Goal: Download file/media

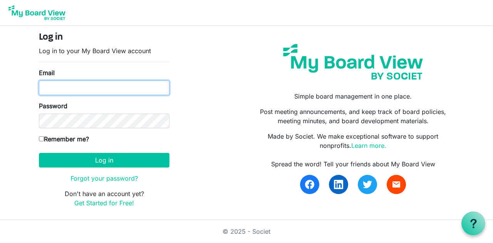
click at [88, 86] on input "Email" at bounding box center [104, 87] width 130 height 15
type input "[EMAIL_ADDRESS][DOMAIN_NAME]"
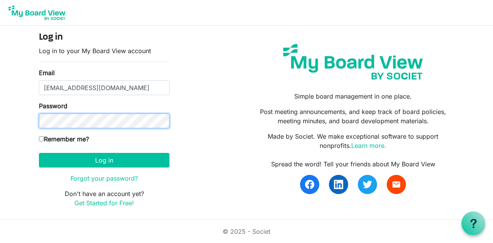
click at [39, 153] on button "Log in" at bounding box center [104, 160] width 130 height 15
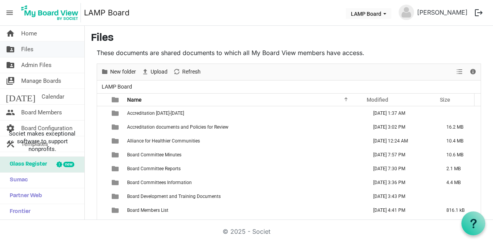
click at [31, 48] on span "Files" at bounding box center [27, 49] width 12 height 15
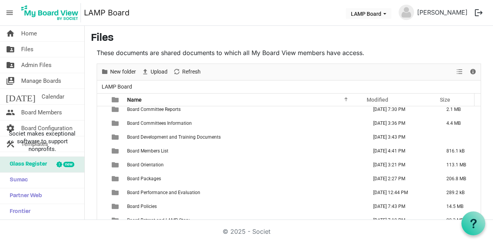
scroll to position [60, 0]
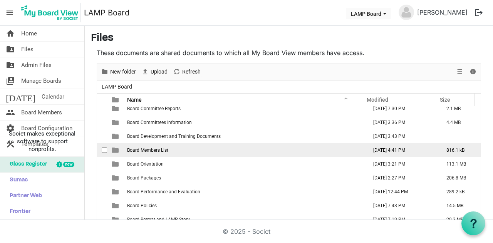
click at [157, 148] on span "Board Members List" at bounding box center [147, 149] width 41 height 5
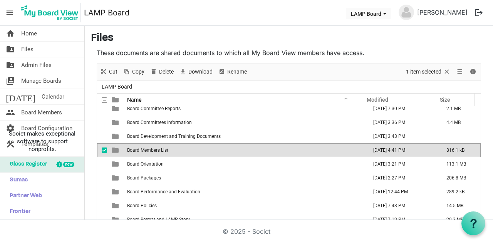
click at [157, 148] on span "Board Members List" at bounding box center [147, 149] width 41 height 5
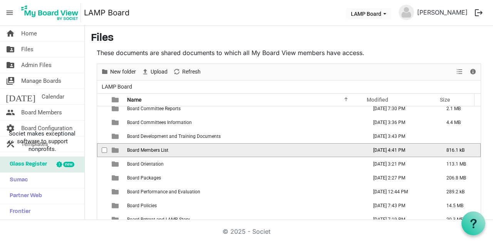
click at [157, 148] on span "Board Members List" at bounding box center [147, 149] width 41 height 5
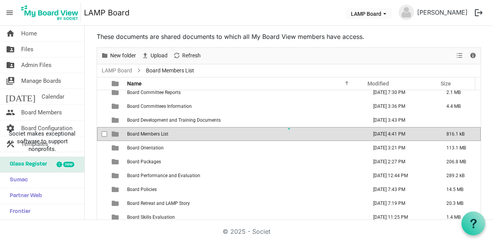
scroll to position [0, 0]
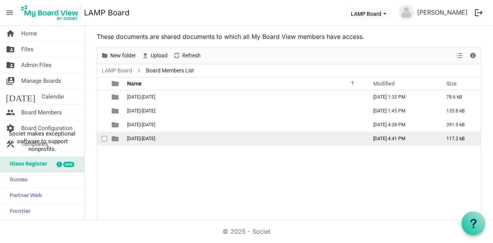
click at [139, 139] on span "2024-2025" at bounding box center [141, 138] width 28 height 5
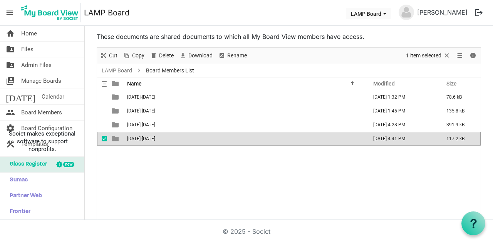
click at [139, 139] on span "2024-2025" at bounding box center [141, 138] width 28 height 5
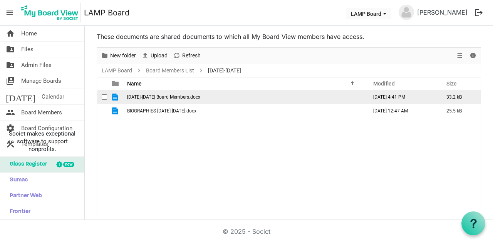
click at [167, 97] on span "2024-2025 Board Members.docx" at bounding box center [163, 96] width 73 height 5
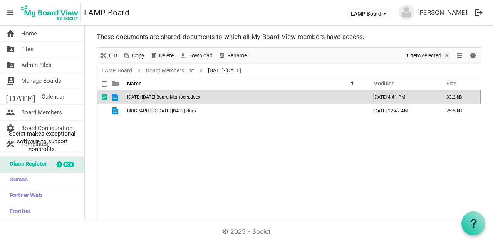
click at [167, 97] on span "2024-2025 Board Members.docx" at bounding box center [163, 96] width 73 height 5
